Goal: Transaction & Acquisition: Purchase product/service

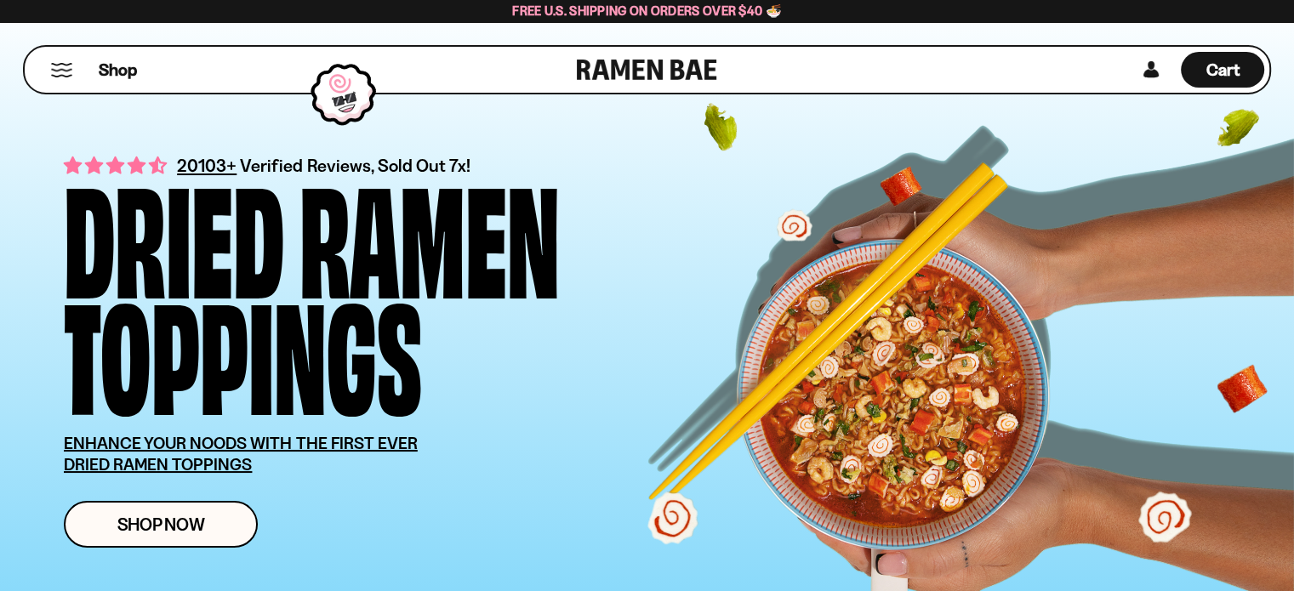
click at [72, 74] on div "Shop" at bounding box center [303, 70] width 547 height 46
click at [119, 71] on span "Shop" at bounding box center [118, 70] width 42 height 26
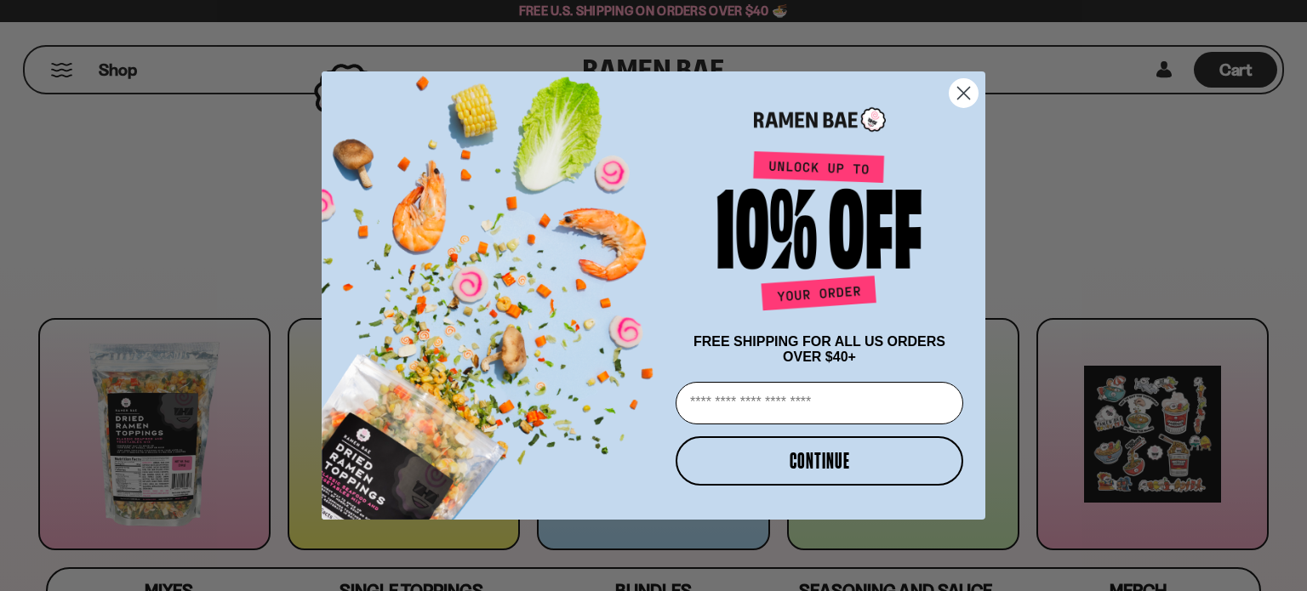
click at [971, 83] on circle "Close dialog" at bounding box center [964, 93] width 28 height 28
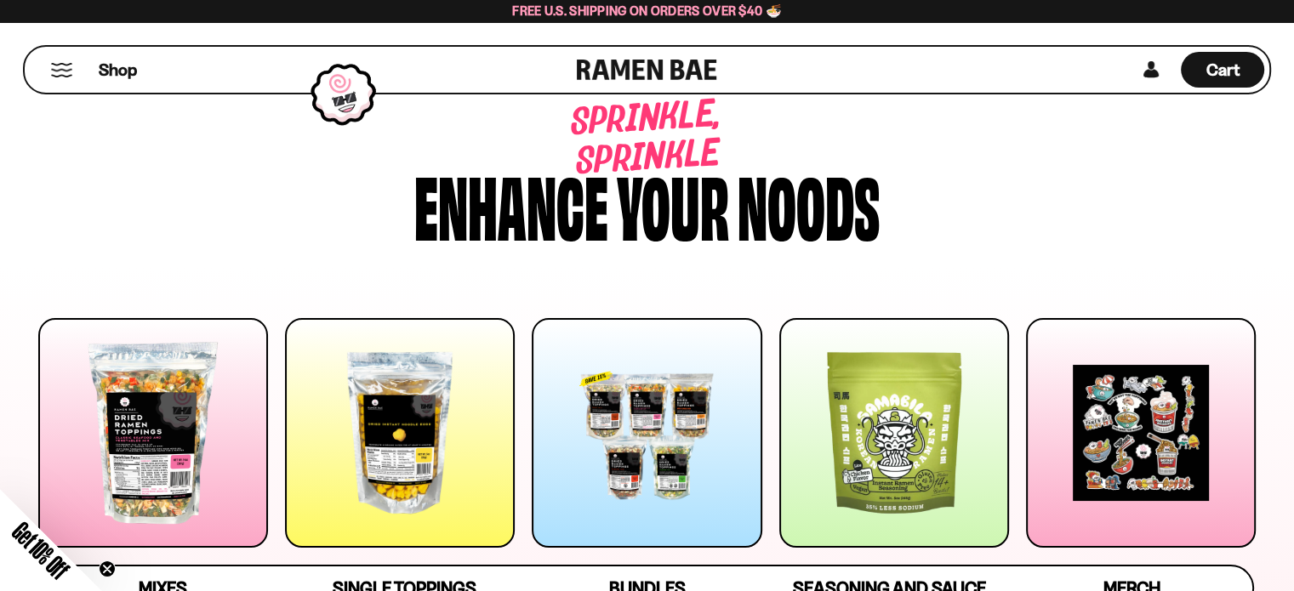
click at [59, 71] on button "Mobile Menu Trigger" at bounding box center [61, 70] width 23 height 14
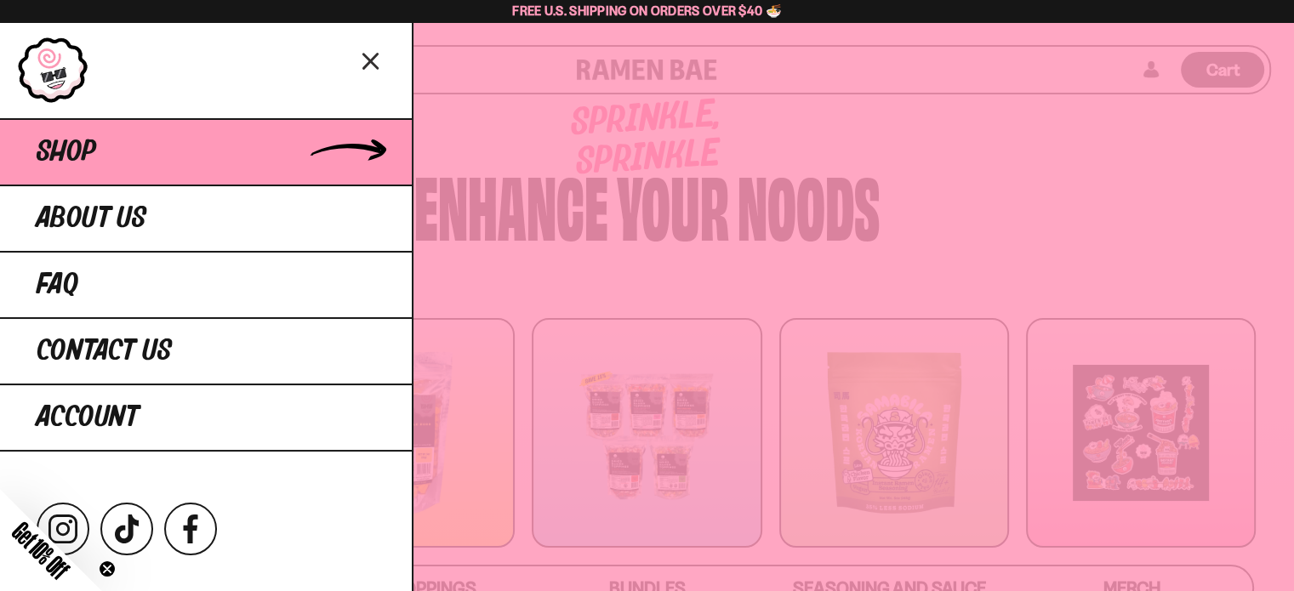
click at [116, 170] on link "Shop" at bounding box center [206, 151] width 412 height 66
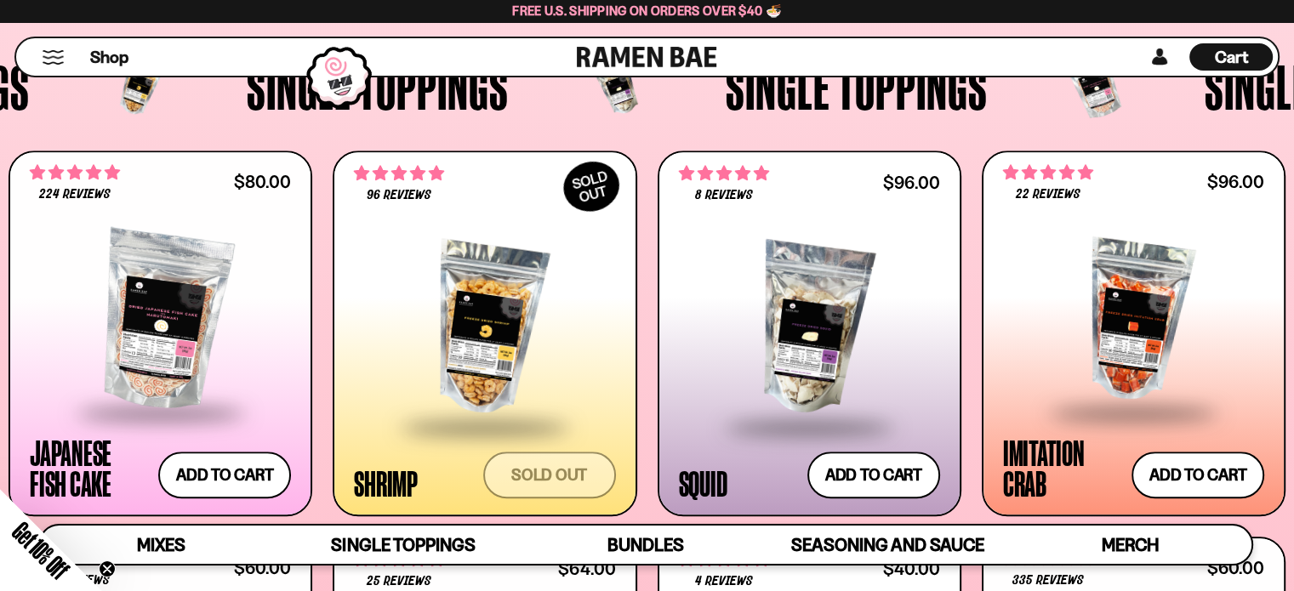
scroll to position [1702, 0]
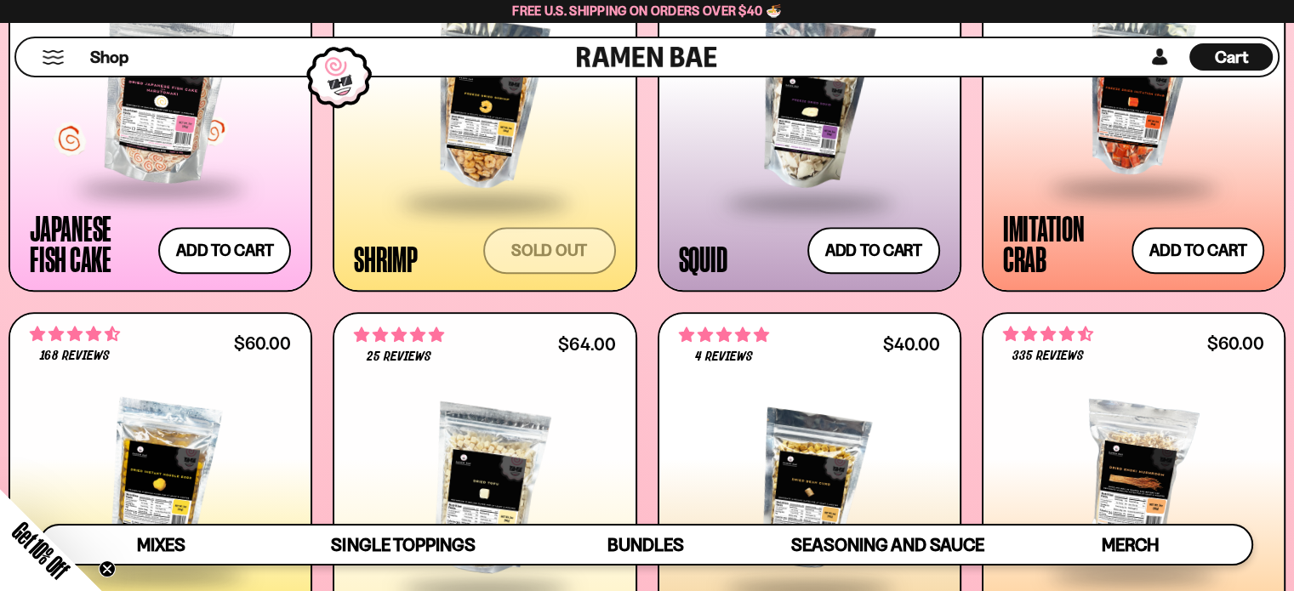
click at [162, 146] on div at bounding box center [160, 96] width 261 height 180
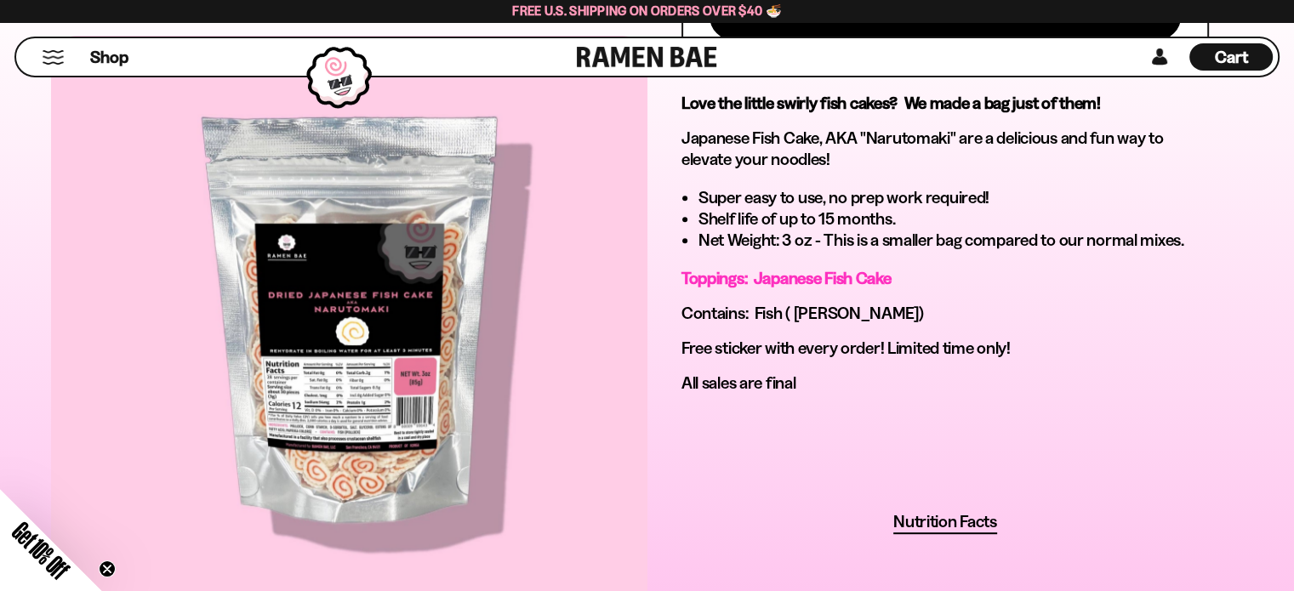
scroll to position [1021, 0]
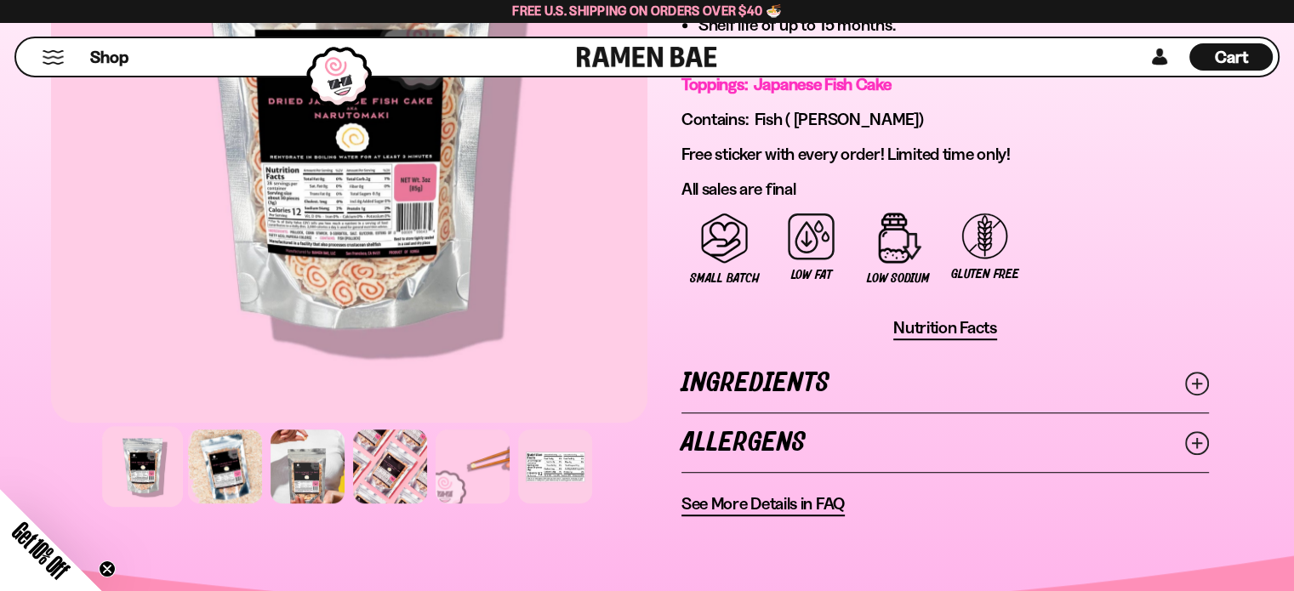
click at [426, 194] on div at bounding box center [349, 132] width 597 height 581
